Goal: Browse casually

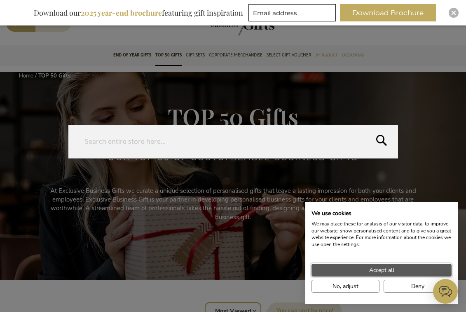
click at [384, 272] on span "Accept all" at bounding box center [381, 270] width 25 height 9
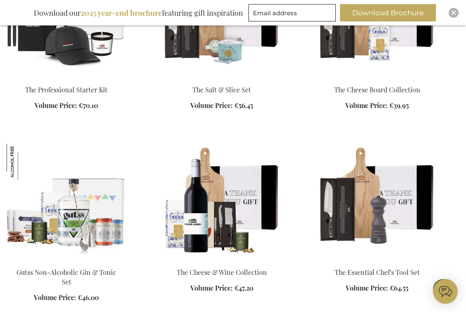
scroll to position [772, 0]
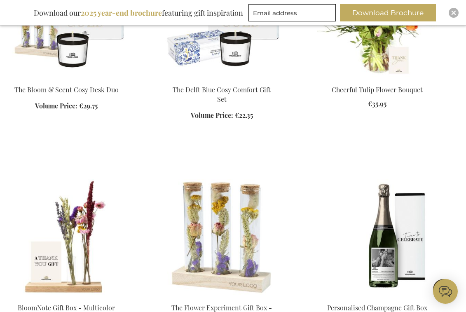
scroll to position [1750, 0]
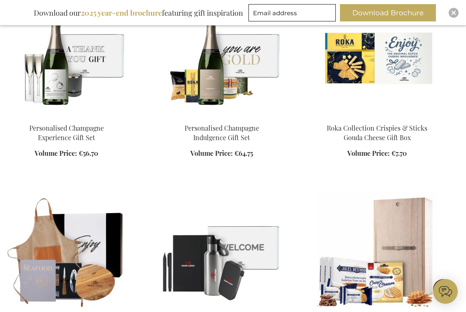
scroll to position [2131, 0]
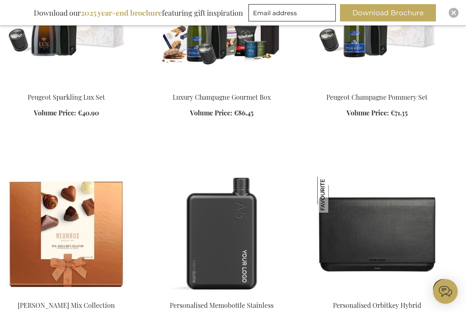
scroll to position [4127, 0]
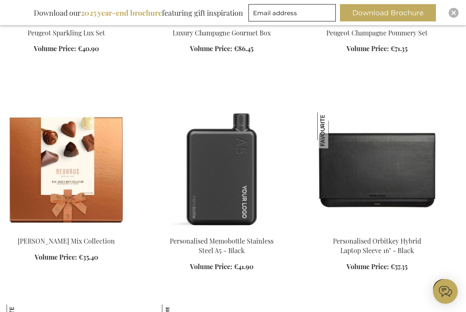
scroll to position [708, 0]
